Goal: Transaction & Acquisition: Obtain resource

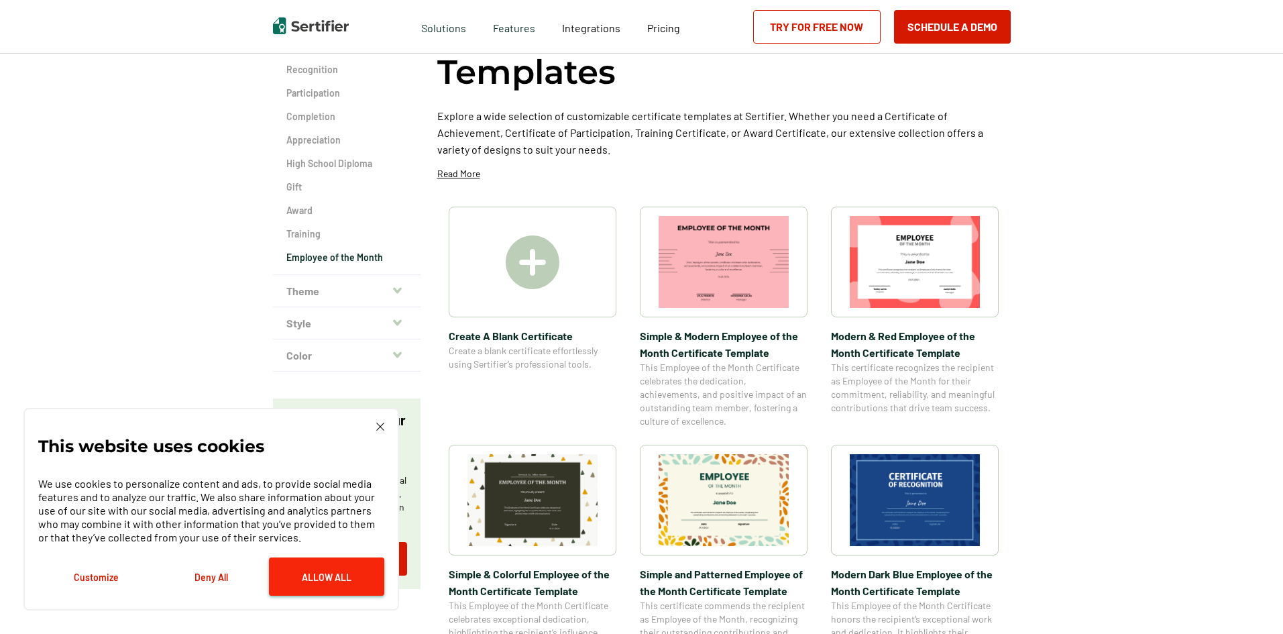
click at [321, 590] on button "Allow All" at bounding box center [326, 576] width 115 height 38
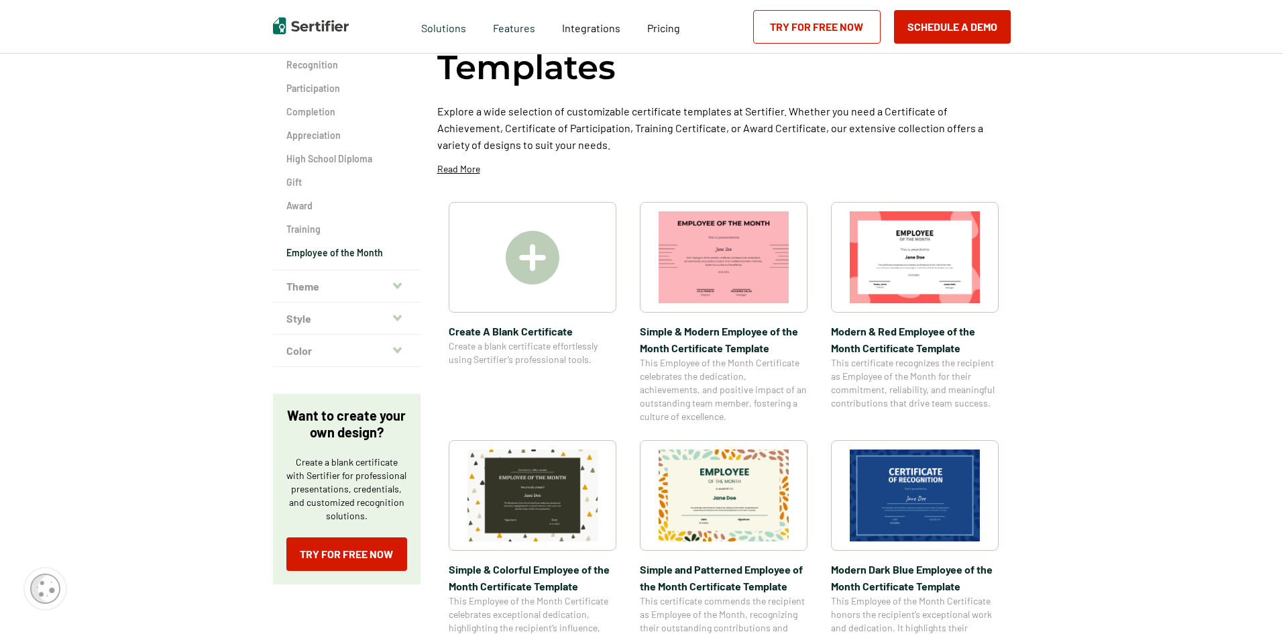
scroll to position [134, 0]
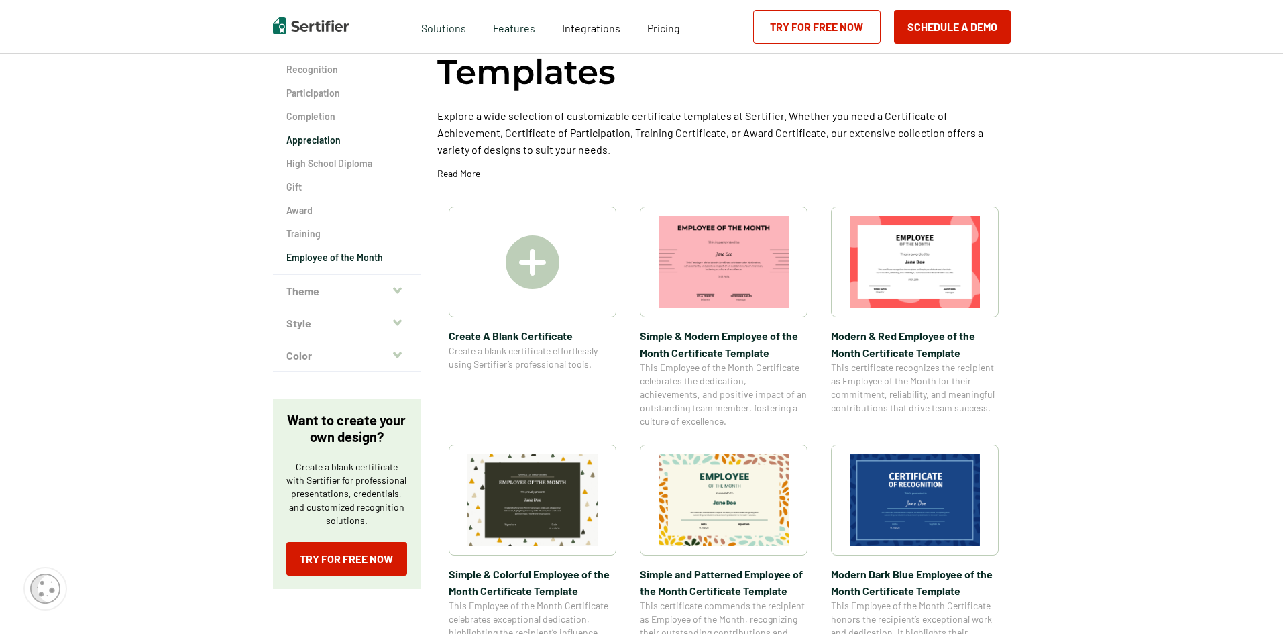
click at [317, 137] on h2 "Appreciation" at bounding box center [346, 139] width 121 height 13
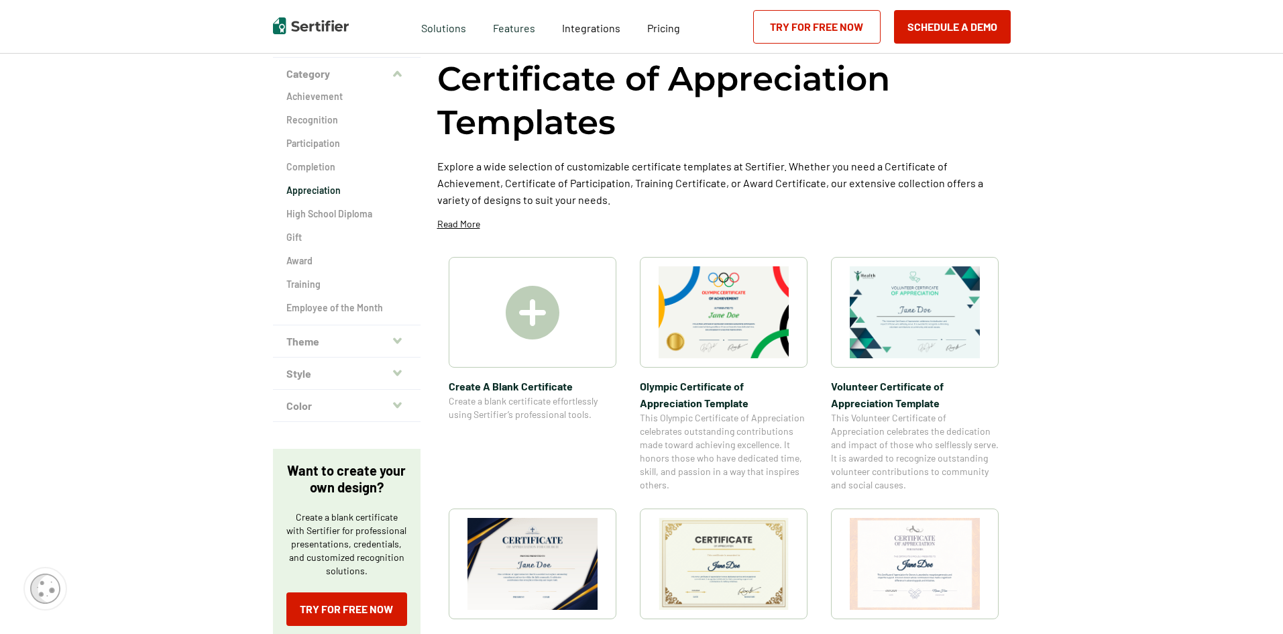
scroll to position [67, 0]
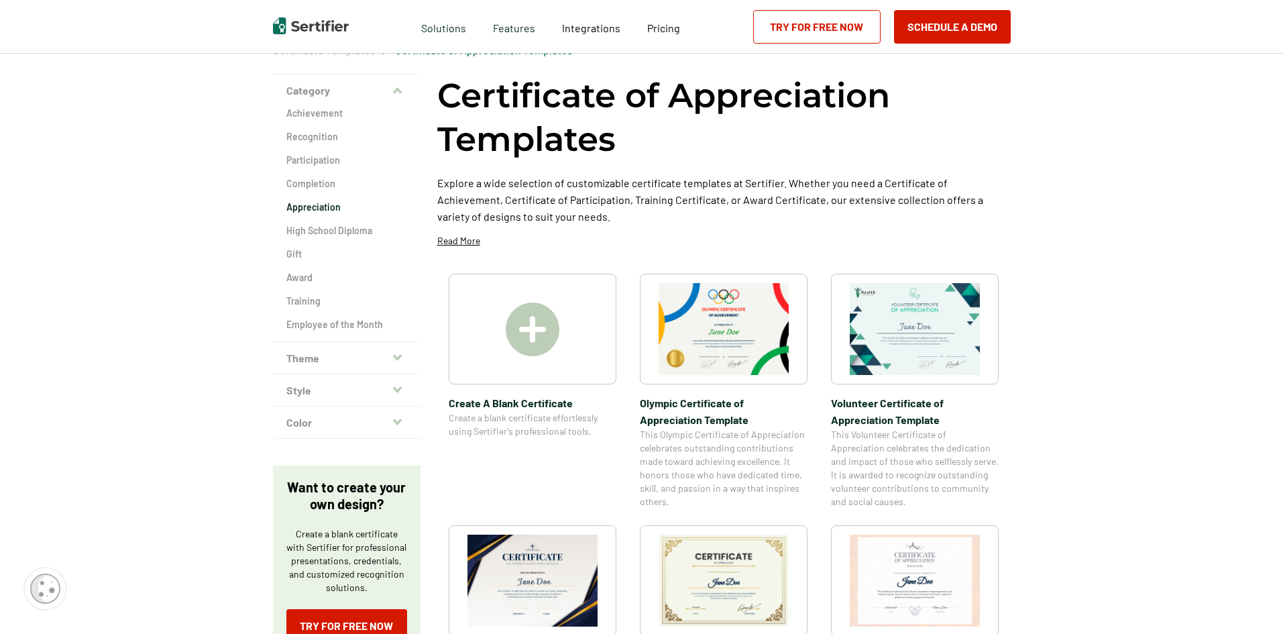
click at [553, 346] on img at bounding box center [533, 330] width 54 height 54
